Goal: Transaction & Acquisition: Purchase product/service

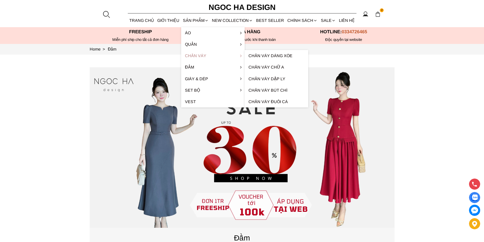
scroll to position [178, 0]
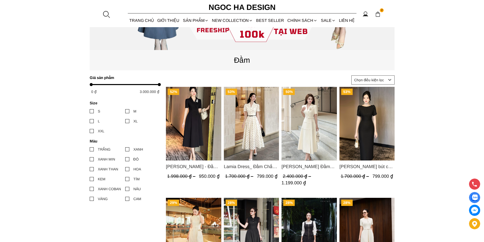
click at [295, 132] on img "Product image - Louisa Dress_ Đầm Cổ Vest Cài Hoa Tùng May Gân Nổi Kèm Đai Màu …" at bounding box center [309, 124] width 55 height 74
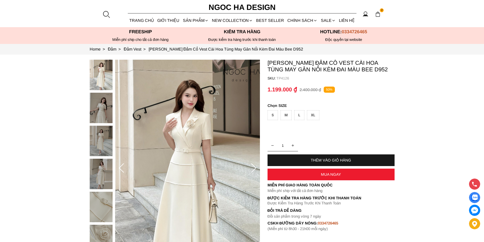
click at [315, 115] on div "XL" at bounding box center [313, 115] width 12 height 10
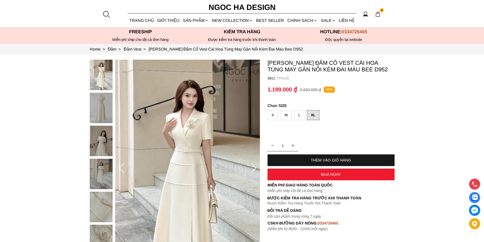
click at [308, 176] on div "MUA NGAY" at bounding box center [331, 174] width 127 height 4
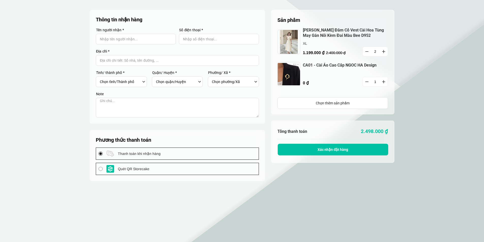
click at [364, 53] on button "button" at bounding box center [367, 51] width 8 height 9
type input "1"
